Goal: Task Accomplishment & Management: Manage account settings

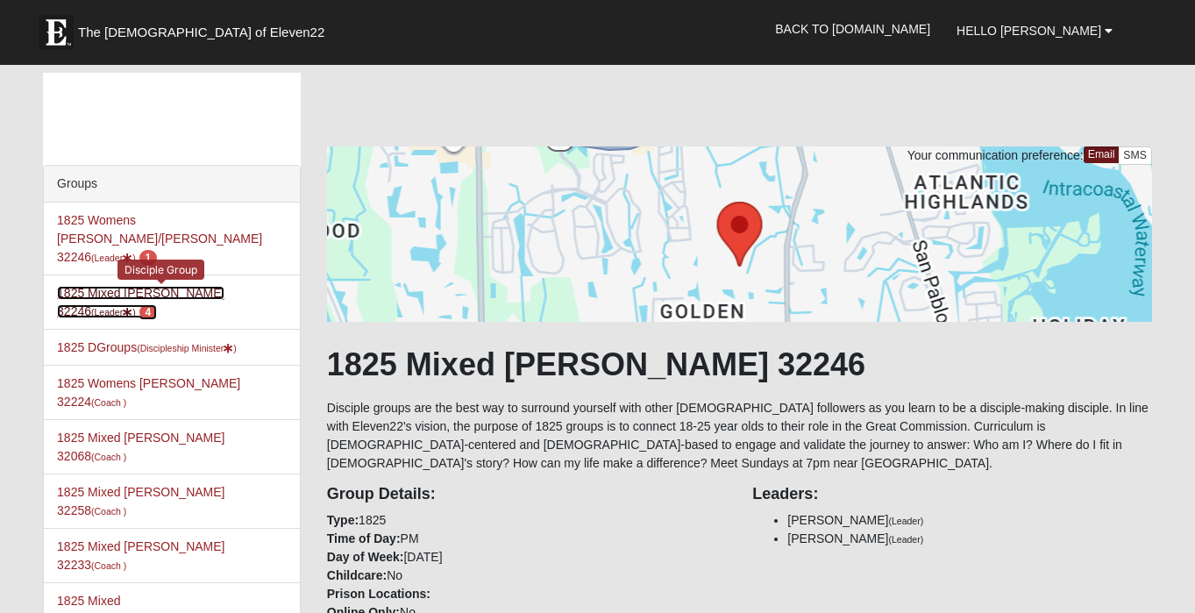
click at [140, 286] on link "1825 Mixed Annis 32246 (Leader ) 4" at bounding box center [141, 302] width 168 height 32
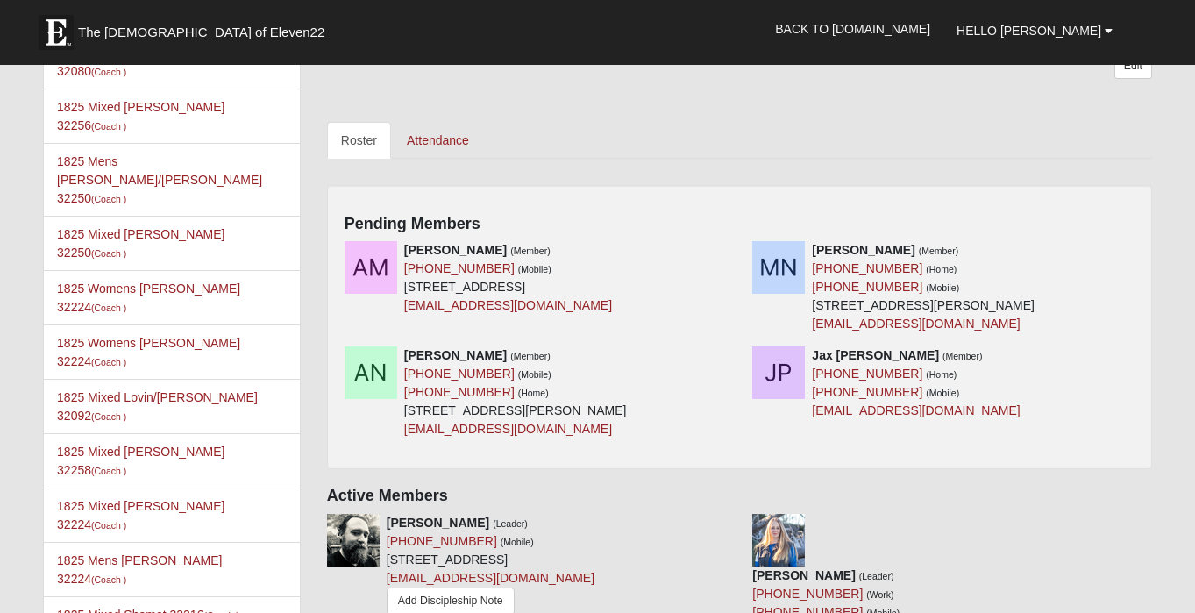
scroll to position [748, 0]
click at [1137, 360] on icon at bounding box center [1142, 354] width 12 height 12
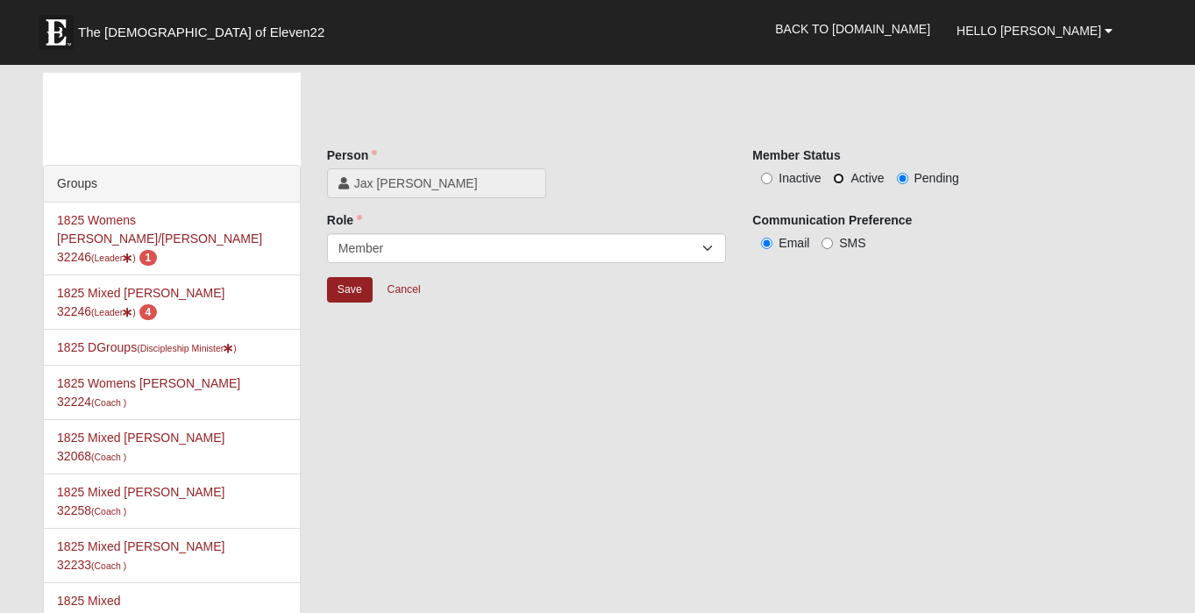
click at [837, 179] on input "Active" at bounding box center [838, 178] width 11 height 11
radio input "true"
click at [339, 288] on input "Save" at bounding box center [350, 289] width 46 height 25
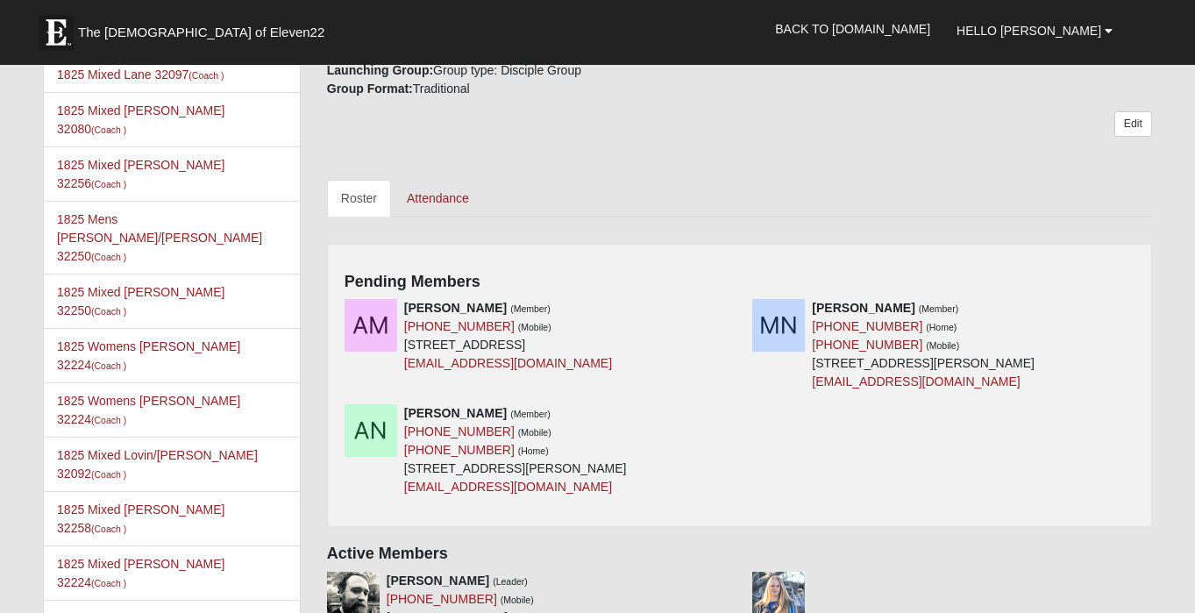
scroll to position [693, 0]
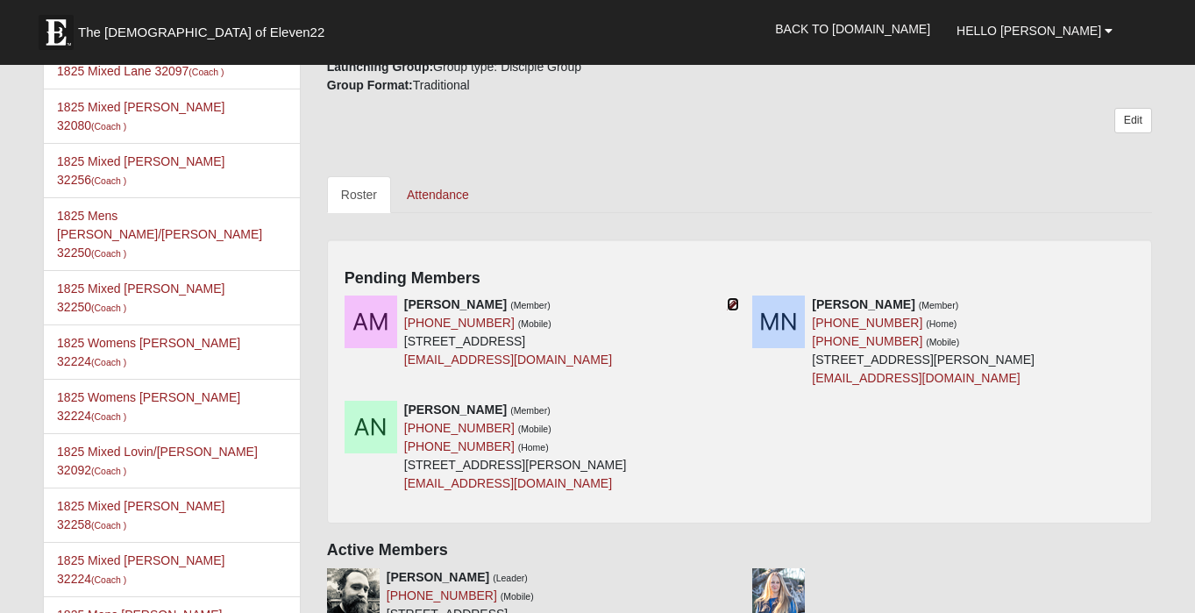
click at [731, 304] on icon at bounding box center [733, 304] width 12 height 12
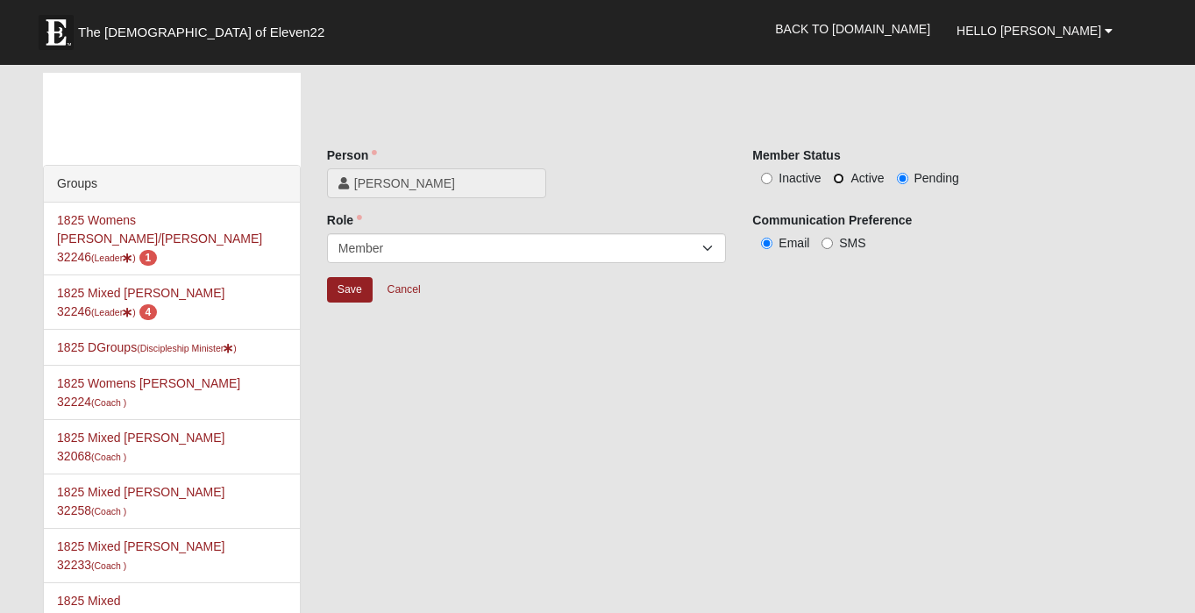
click at [838, 176] on input "Active" at bounding box center [838, 178] width 11 height 11
radio input "true"
click at [356, 294] on input "Save" at bounding box center [350, 289] width 46 height 25
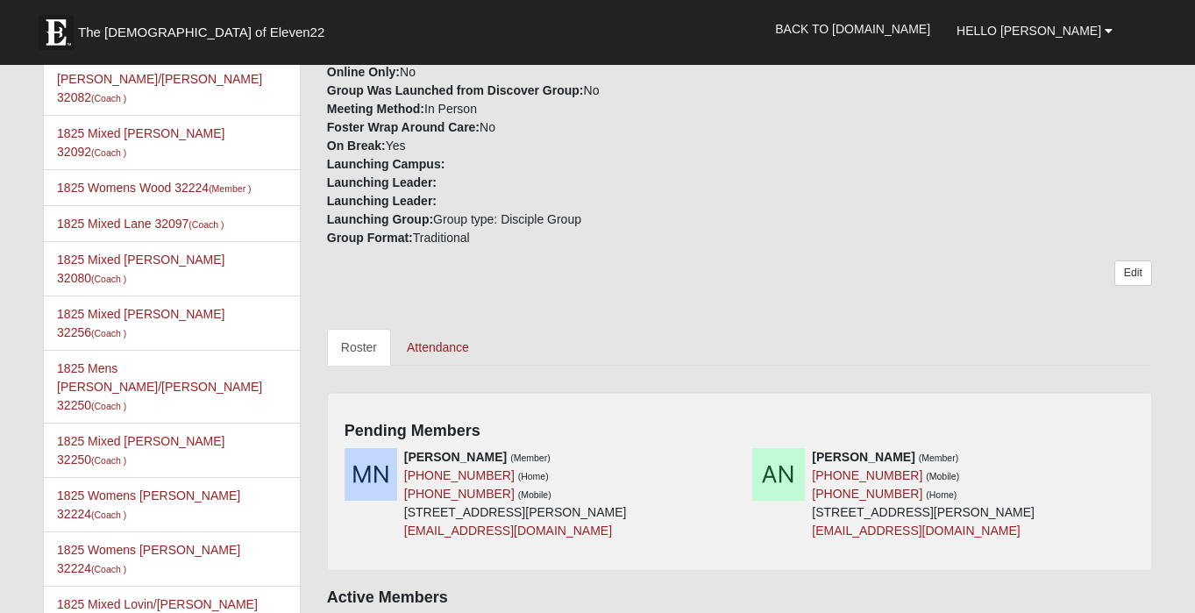
scroll to position [542, 0]
click at [725, 458] on div at bounding box center [729, 455] width 19 height 18
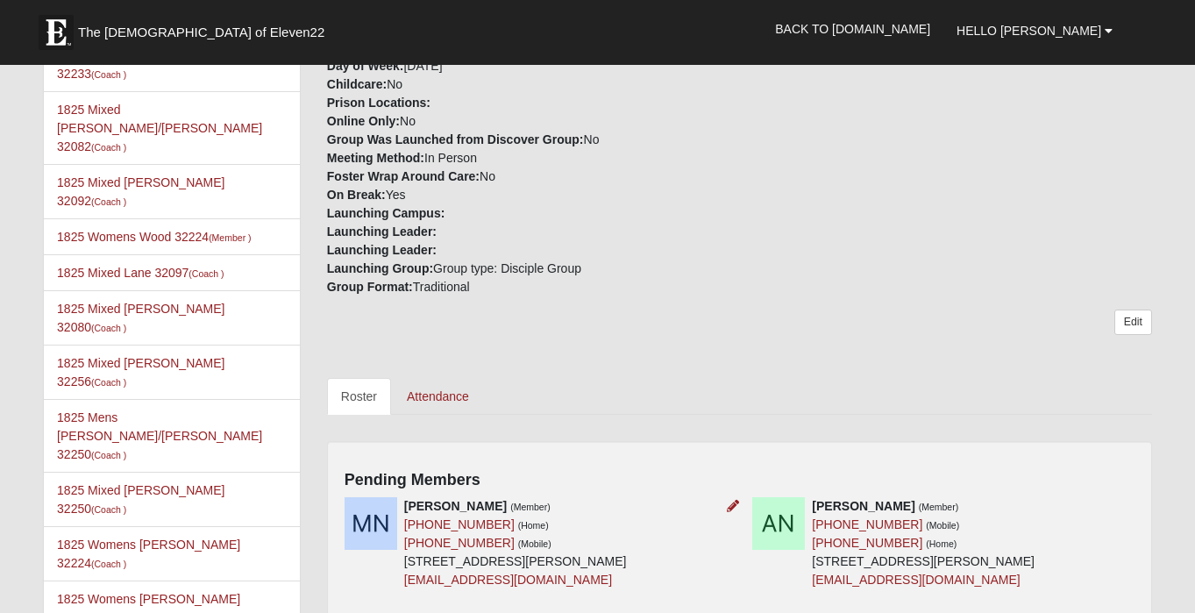
scroll to position [505, 0]
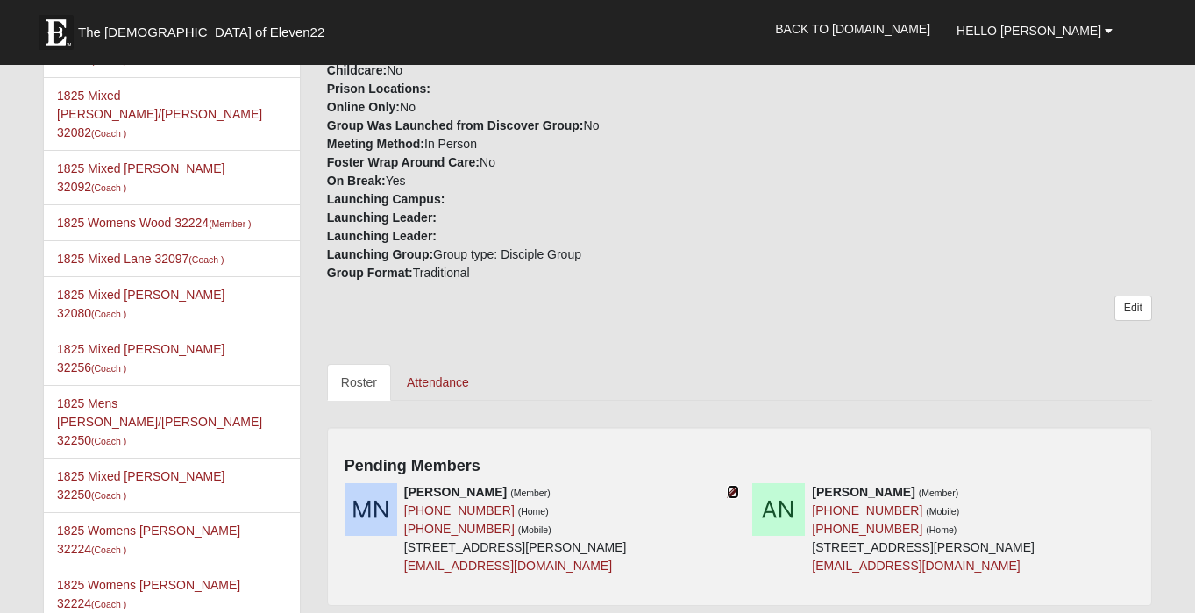
click at [735, 493] on icon at bounding box center [733, 492] width 12 height 12
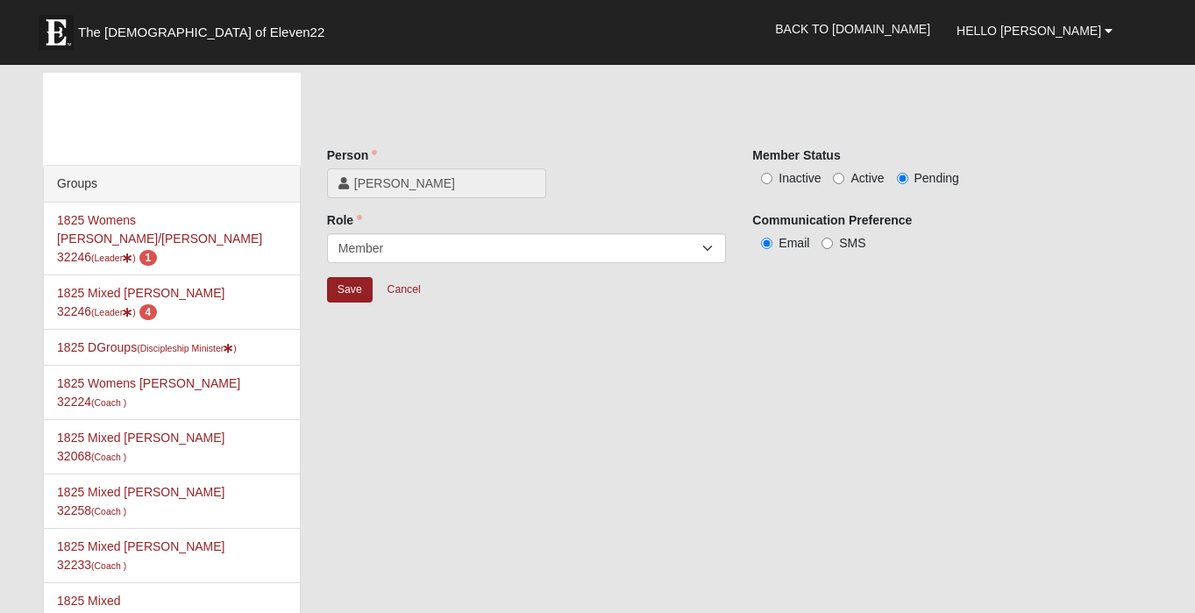
click at [837, 172] on label "Active" at bounding box center [858, 178] width 51 height 18
click at [837, 173] on input "Active" at bounding box center [838, 178] width 11 height 11
radio input "true"
click at [352, 294] on input "Save" at bounding box center [350, 289] width 46 height 25
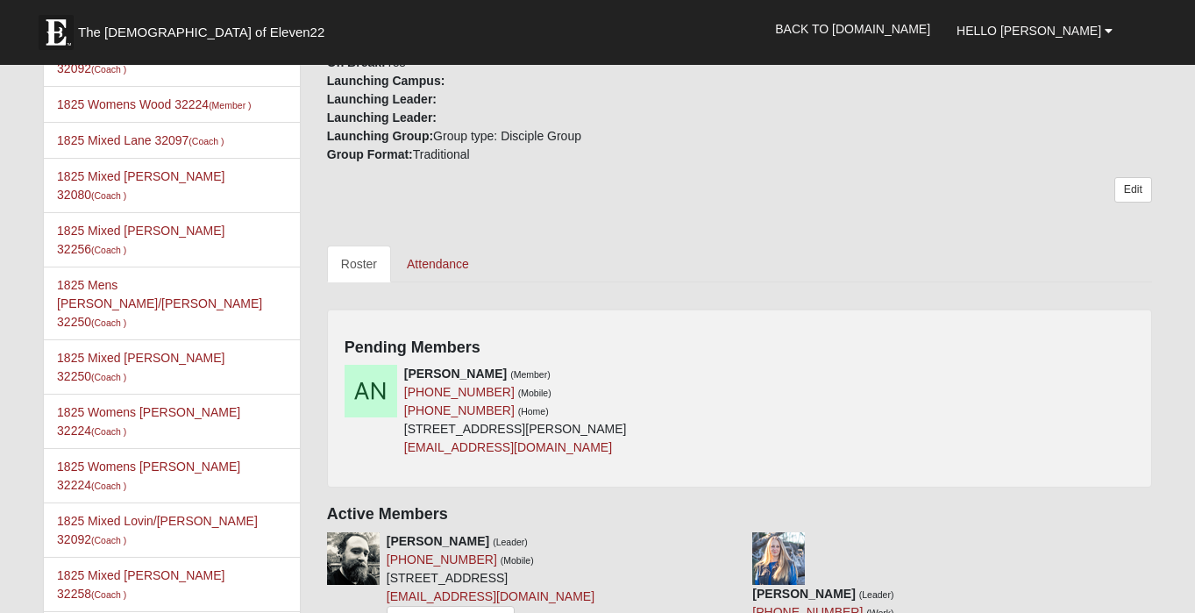
scroll to position [625, 0]
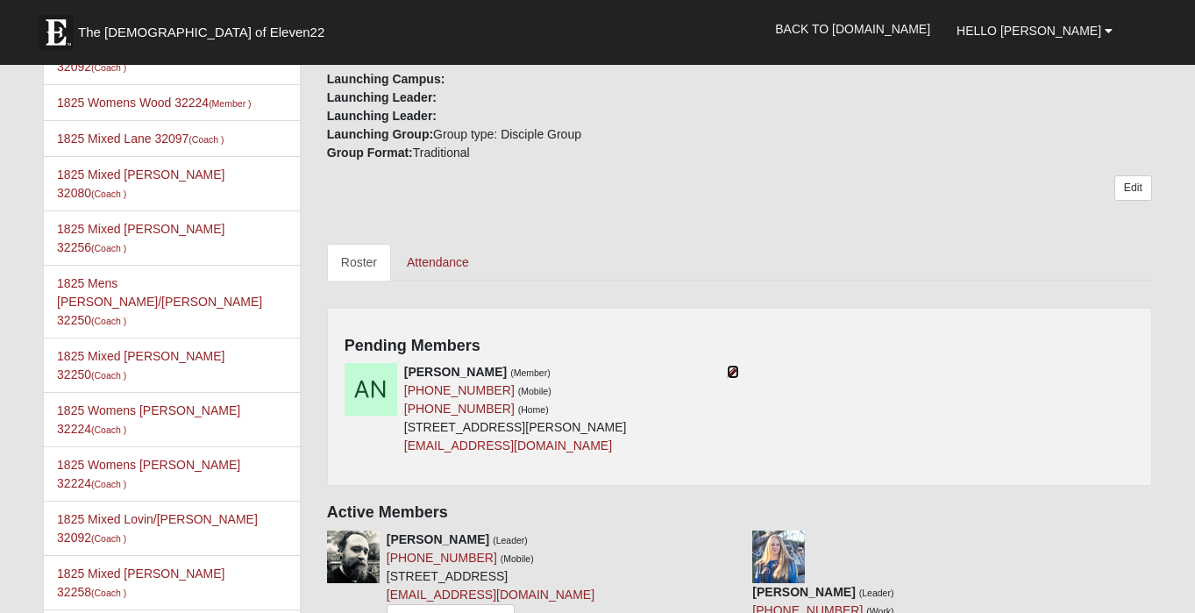
click at [731, 374] on icon at bounding box center [733, 372] width 12 height 12
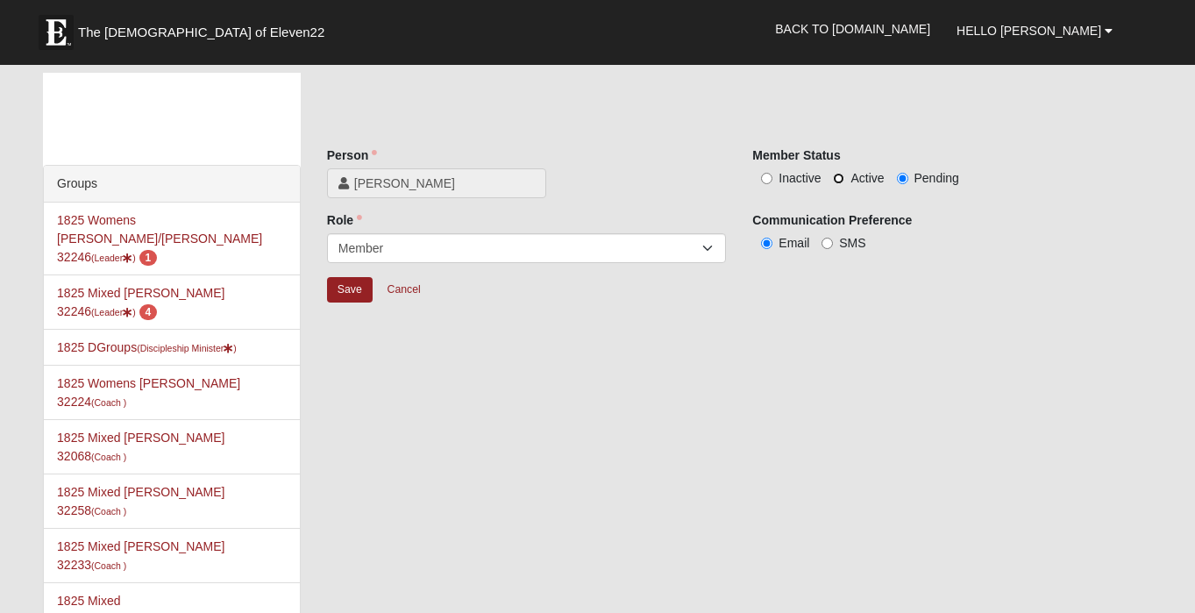
click at [838, 179] on input "Active" at bounding box center [838, 178] width 11 height 11
radio input "true"
click at [353, 291] on input "Save" at bounding box center [350, 289] width 46 height 25
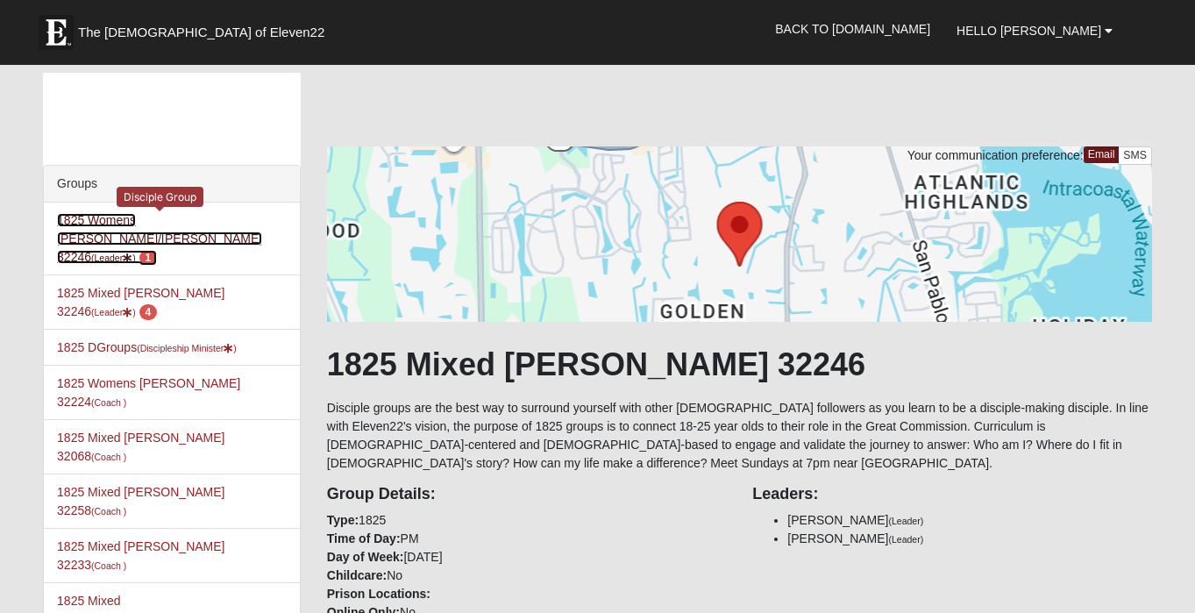
click at [186, 222] on link "1825 Womens Annis/Ferguson 32246 (Leader ) 1" at bounding box center [159, 238] width 205 height 51
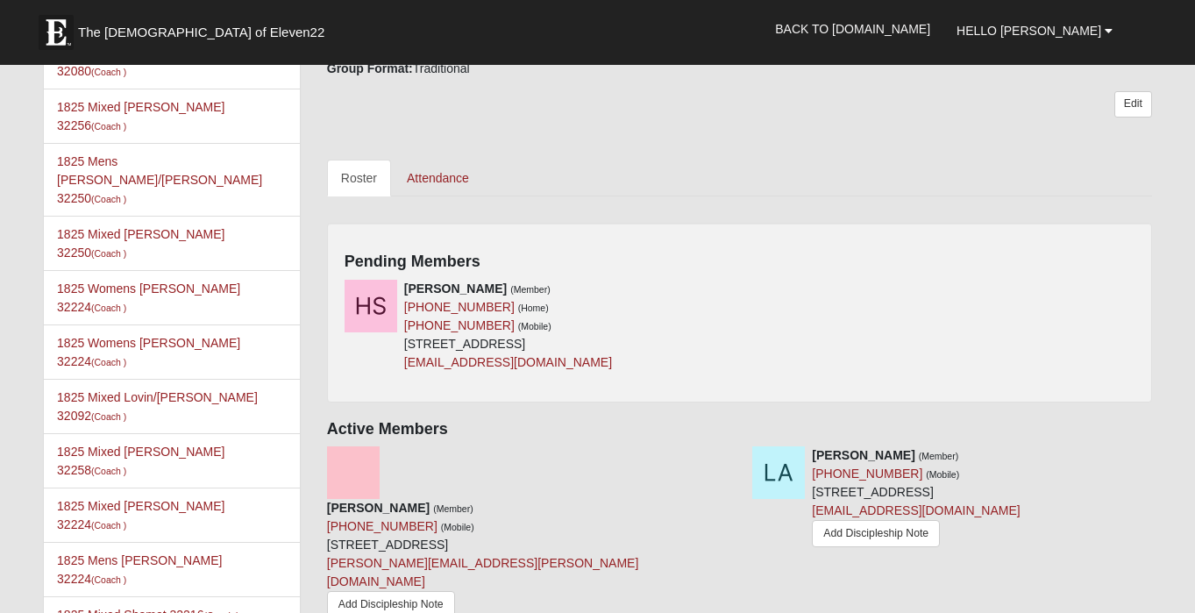
scroll to position [752, 0]
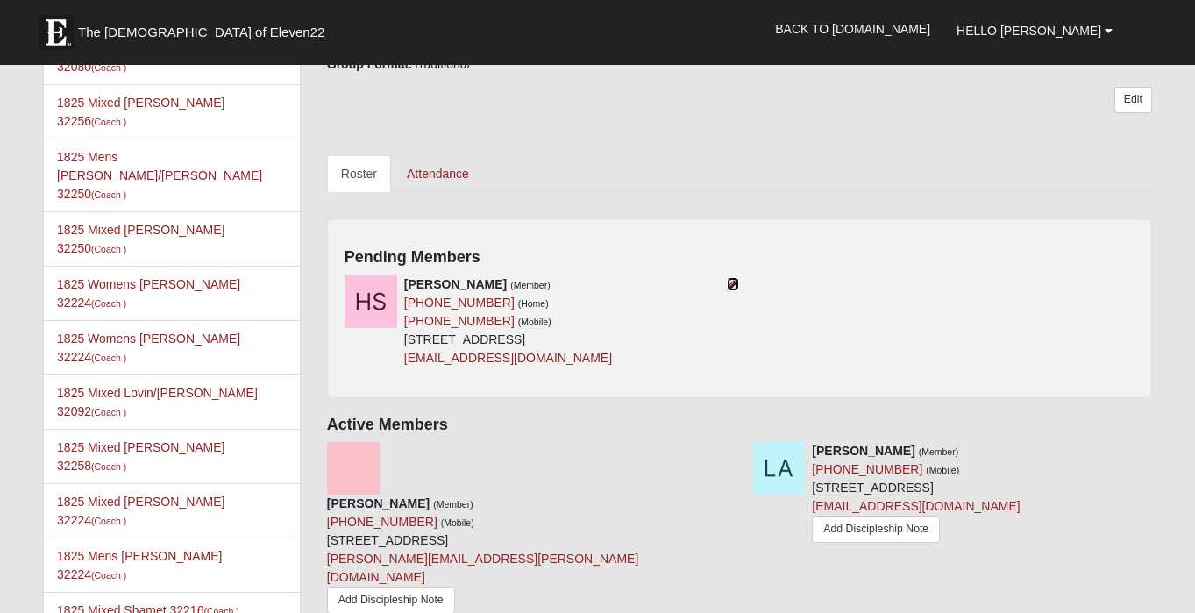
click at [731, 278] on icon at bounding box center [733, 284] width 12 height 12
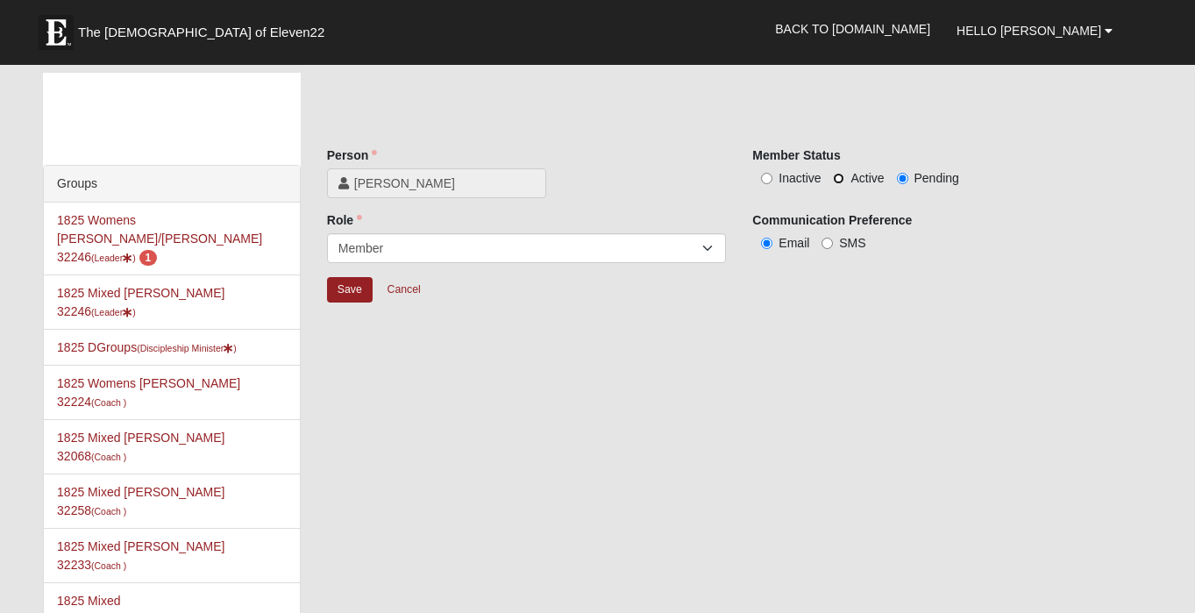
click at [839, 182] on input "Active" at bounding box center [838, 178] width 11 height 11
radio input "true"
click at [358, 289] on input "Save" at bounding box center [350, 289] width 46 height 25
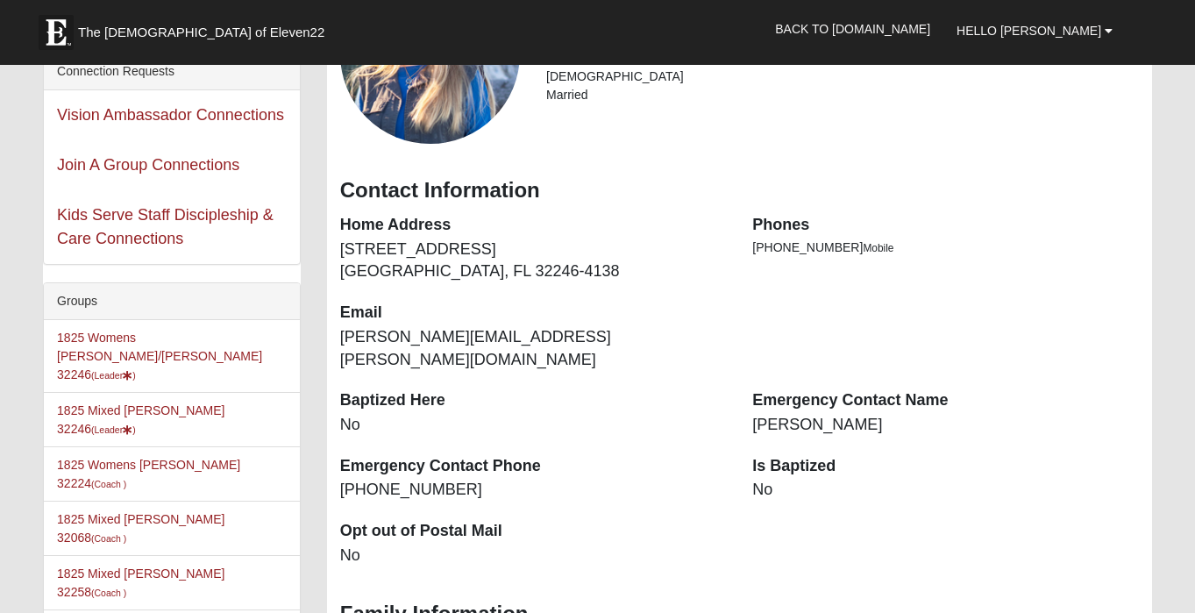
scroll to position [206, 0]
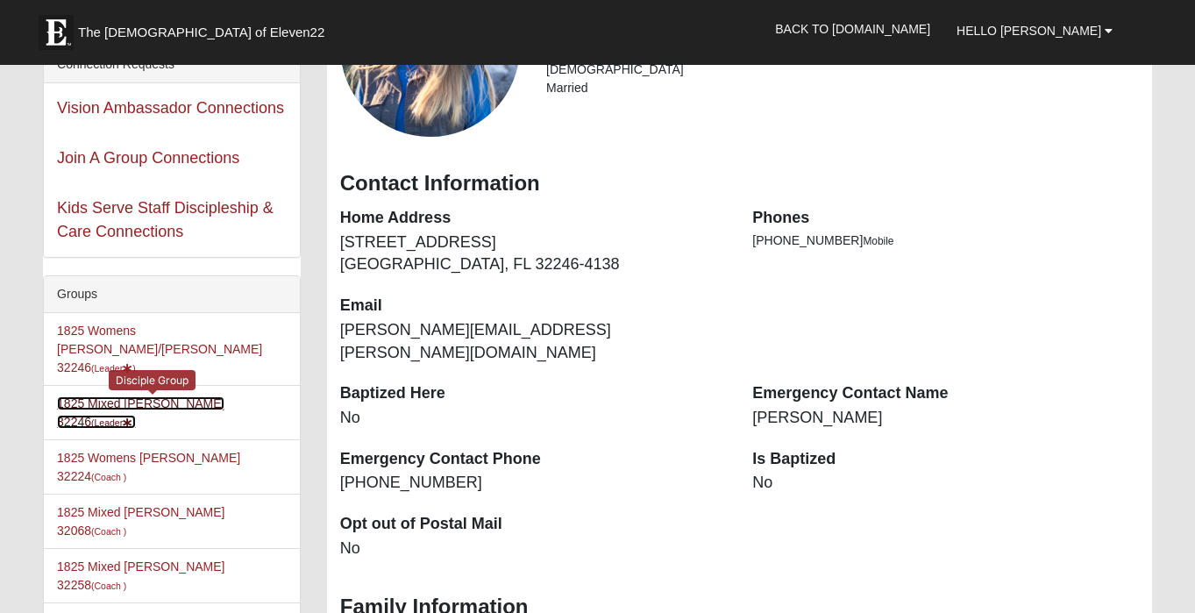
click at [146, 396] on link "1825 Mixed Annis 32246 (Leader )" at bounding box center [141, 412] width 168 height 32
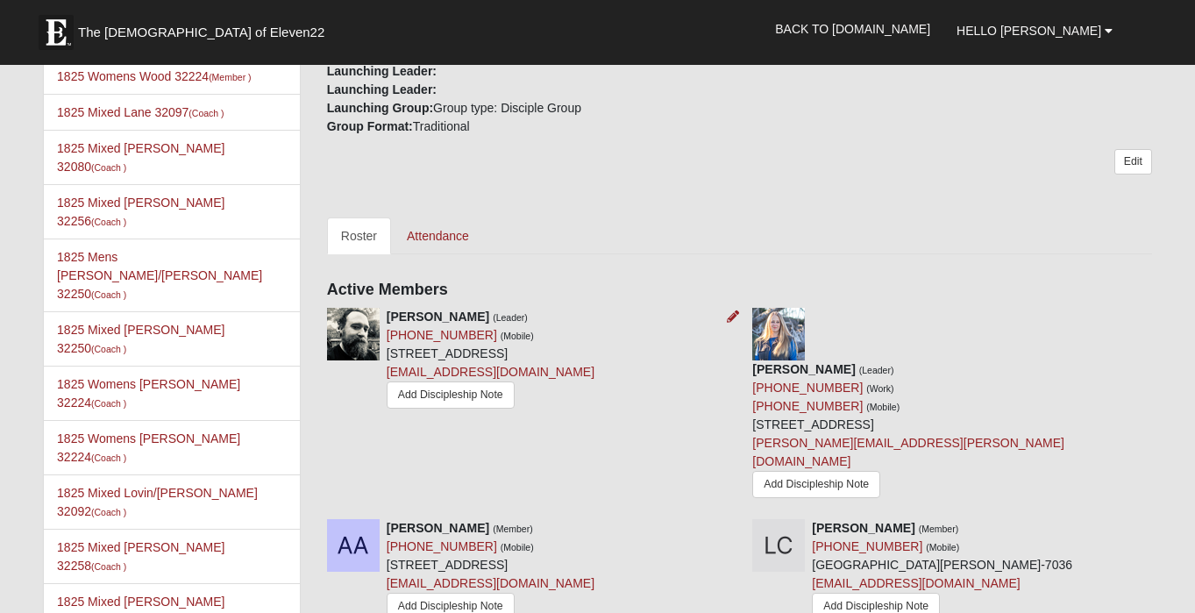
scroll to position [654, 0]
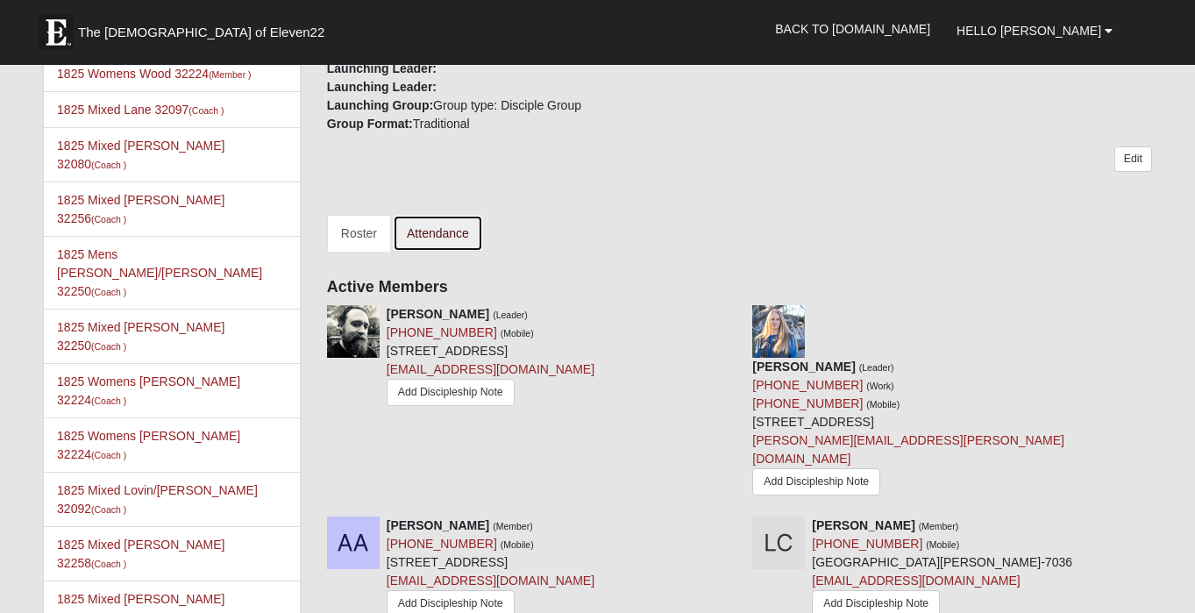
click at [449, 232] on link "Attendance" at bounding box center [438, 233] width 90 height 37
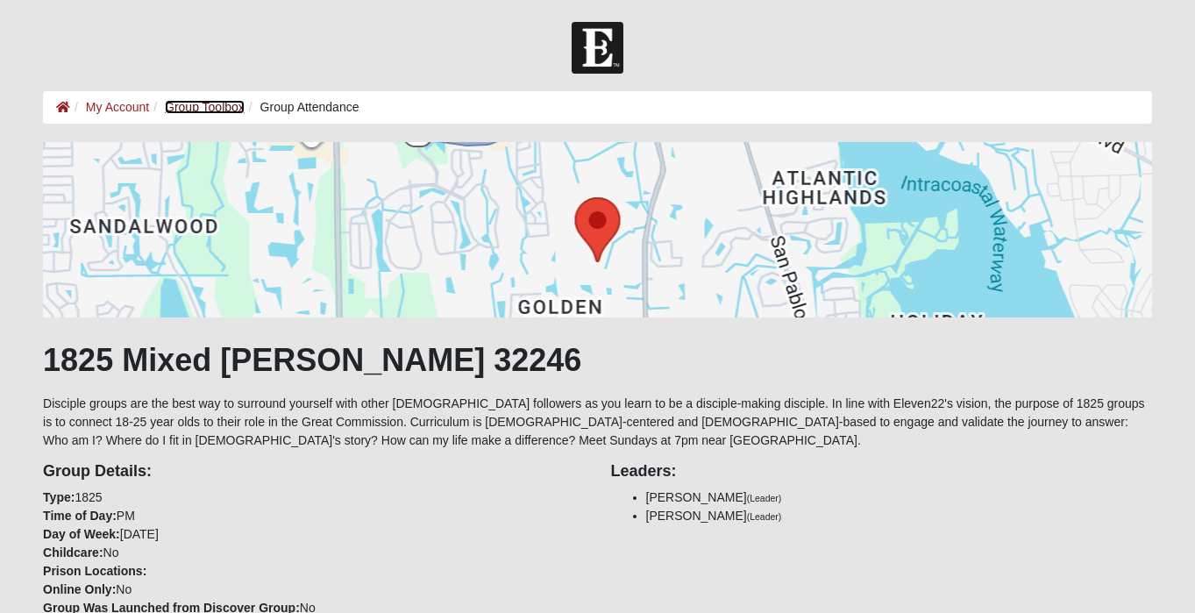
click at [209, 101] on link "Group Toolbox" at bounding box center [205, 107] width 80 height 14
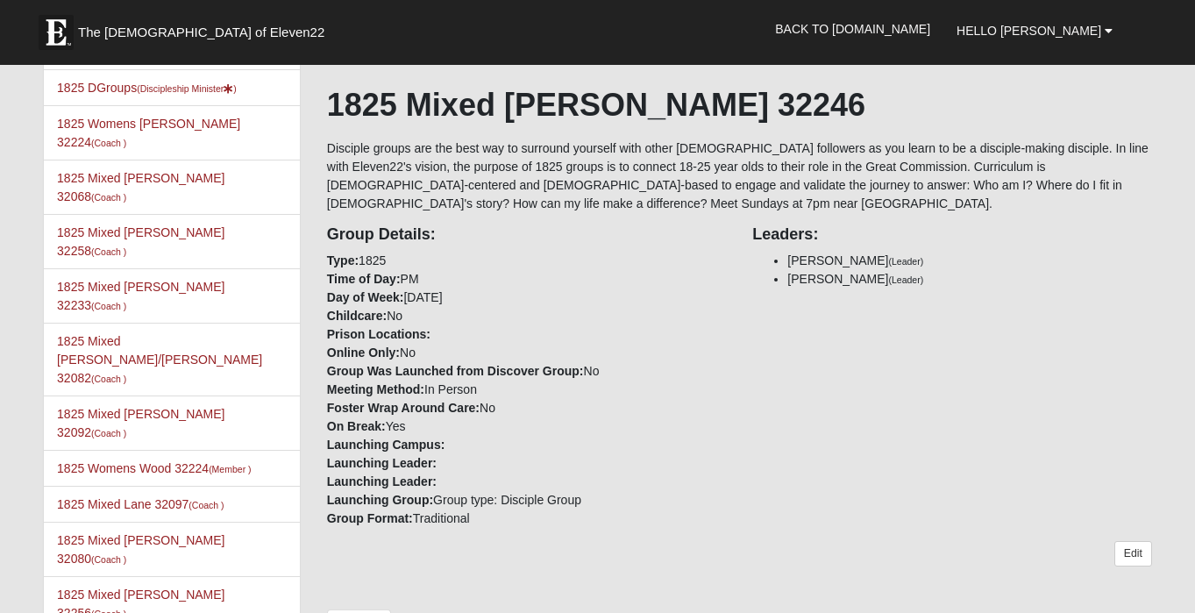
scroll to position [242, 0]
